Goal: Information Seeking & Learning: Check status

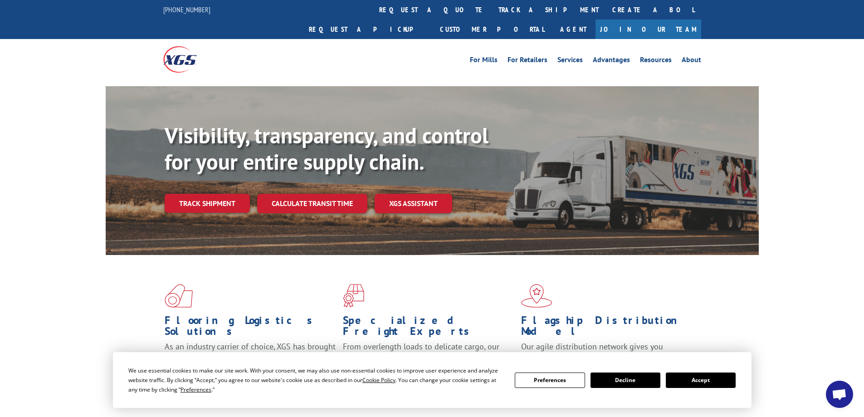
click at [697, 380] on button "Accept" at bounding box center [701, 379] width 70 height 15
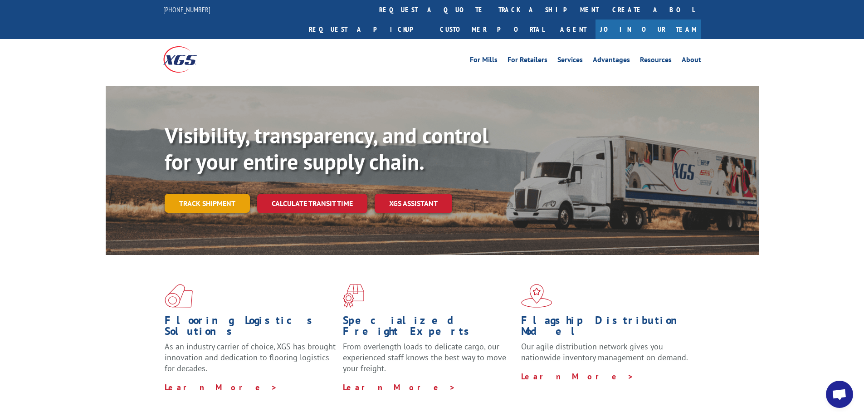
click at [203, 194] on link "Track shipment" at bounding box center [207, 203] width 85 height 19
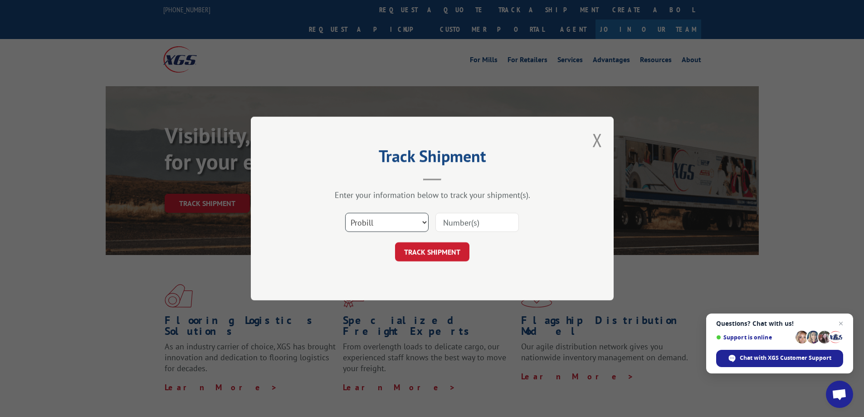
click at [378, 218] on select "Select category... Probill BOL PO" at bounding box center [386, 222] width 83 height 19
select select "bol"
click at [345, 213] on select "Select category... Probill BOL PO" at bounding box center [386, 222] width 83 height 19
click at [444, 220] on input at bounding box center [476, 222] width 83 height 19
paste input "7060531"
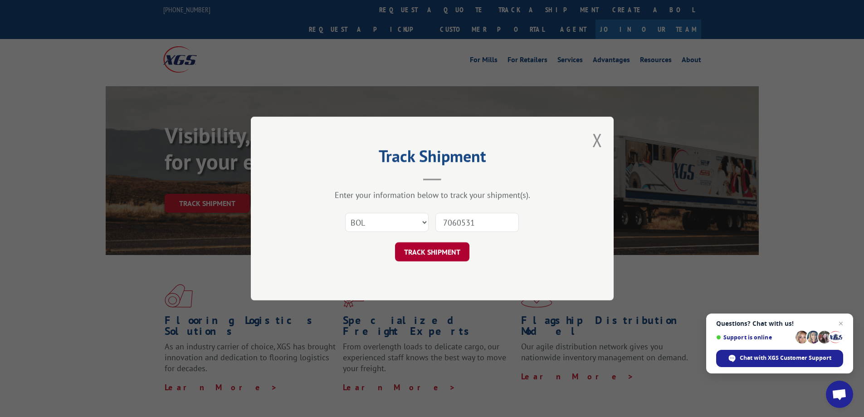
type input "7060531"
click at [427, 254] on button "TRACK SHIPMENT" at bounding box center [432, 251] width 74 height 19
